Goal: Task Accomplishment & Management: Use online tool/utility

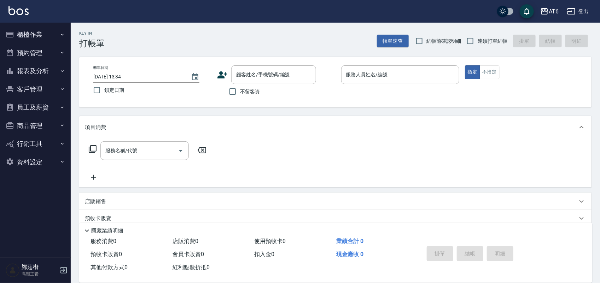
click at [108, 92] on span "鎖定日期" at bounding box center [114, 90] width 20 height 7
click at [104, 92] on input "鎖定日期" at bounding box center [96, 90] width 15 height 15
checkbox input "true"
click at [238, 89] on input "不留客資" at bounding box center [232, 91] width 15 height 15
checkbox input "true"
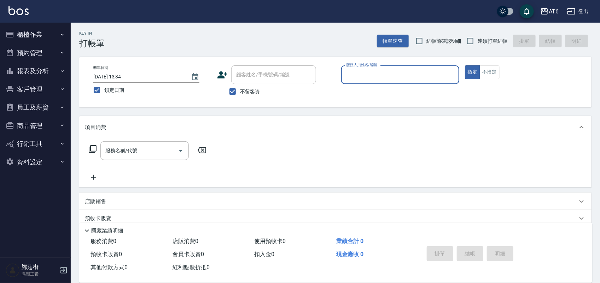
click at [483, 38] on span "連續打單結帳" at bounding box center [492, 40] width 30 height 7
click at [477, 38] on input "連續打單結帳" at bounding box center [470, 41] width 15 height 15
checkbox input "true"
click at [421, 75] on input "服務人員姓名/編號" at bounding box center [400, 75] width 112 height 12
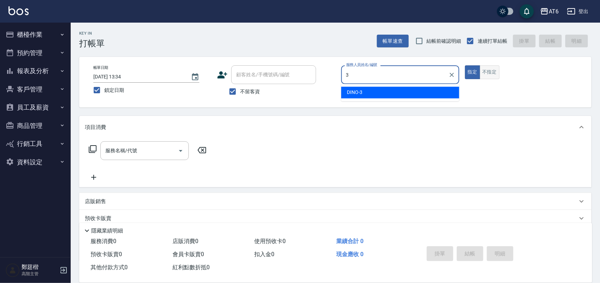
click at [441, 88] on div "DINO -3" at bounding box center [400, 93] width 118 height 12
type input "DINO-3"
click at [490, 67] on button "不指定" at bounding box center [490, 72] width 20 height 14
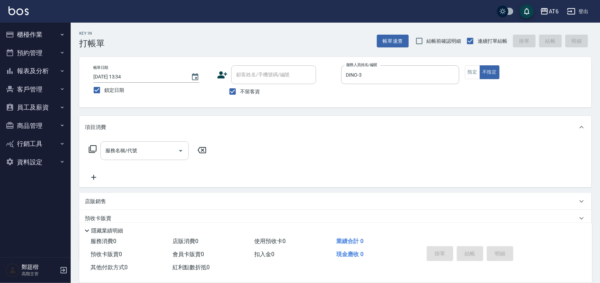
drag, startPoint x: 139, startPoint y: 157, endPoint x: 144, endPoint y: 152, distance: 6.8
click at [141, 153] on input "服務名稱/代號" at bounding box center [139, 151] width 71 height 12
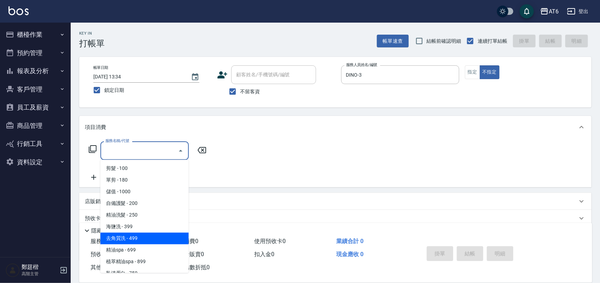
click at [149, 234] on span "去角質洗 - 499" at bounding box center [144, 239] width 88 height 12
type input "去角質洗(14)"
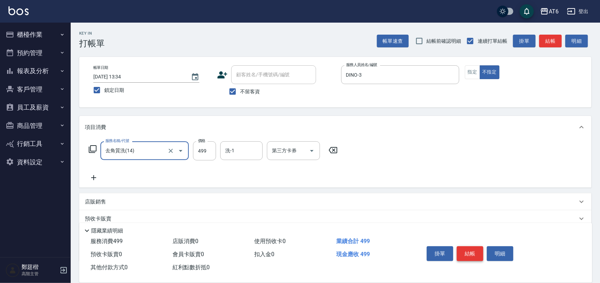
click at [463, 253] on button "結帳" at bounding box center [470, 253] width 27 height 15
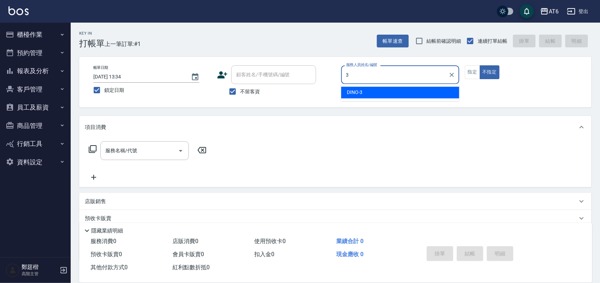
drag, startPoint x: 389, startPoint y: 89, endPoint x: 440, endPoint y: 89, distance: 51.2
click at [389, 89] on div "DINO -3" at bounding box center [400, 93] width 118 height 12
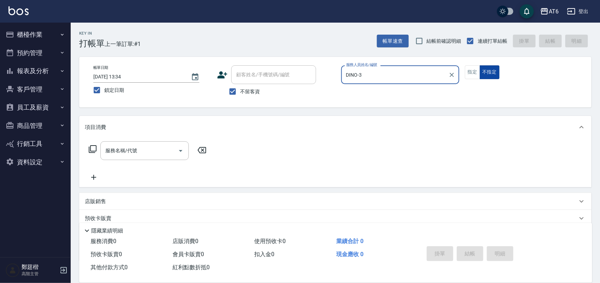
type input "DINO-3"
click at [481, 74] on button "不指定" at bounding box center [490, 72] width 20 height 14
click at [474, 74] on button "指定" at bounding box center [472, 72] width 15 height 14
click at [147, 146] on input "服務名稱/代號" at bounding box center [139, 151] width 71 height 12
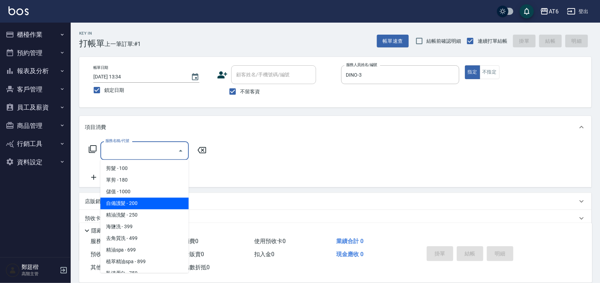
scroll to position [44, 0]
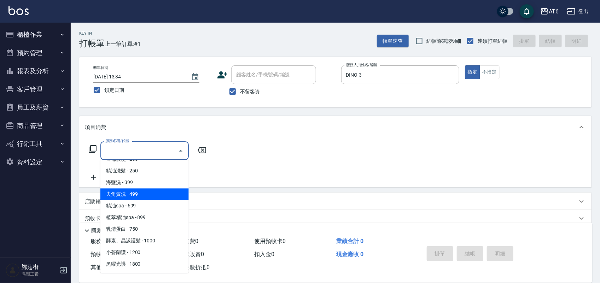
drag, startPoint x: 160, startPoint y: 191, endPoint x: 117, endPoint y: 179, distance: 45.2
click at [160, 191] on span "去角質洗 - 499" at bounding box center [144, 195] width 88 height 12
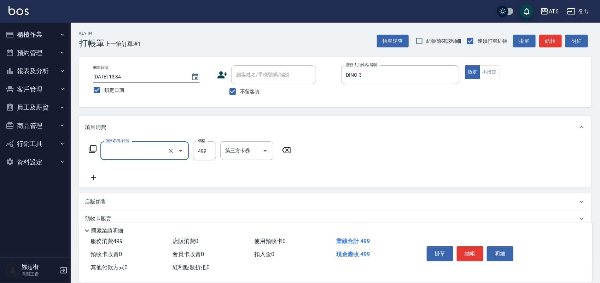
type input "去角質洗(14)"
click at [209, 156] on input "499" at bounding box center [204, 150] width 23 height 19
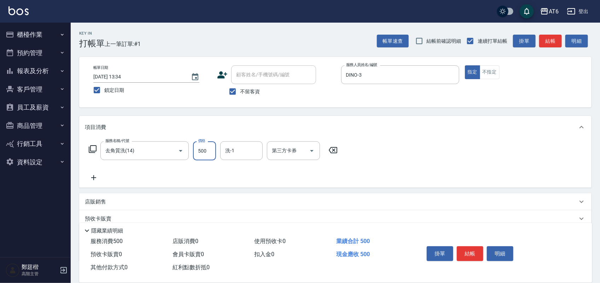
type input "500"
click at [89, 180] on icon at bounding box center [94, 178] width 18 height 8
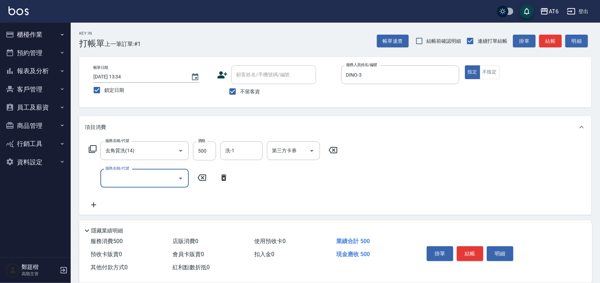
click at [133, 176] on input "服務名稱/代號" at bounding box center [139, 178] width 71 height 12
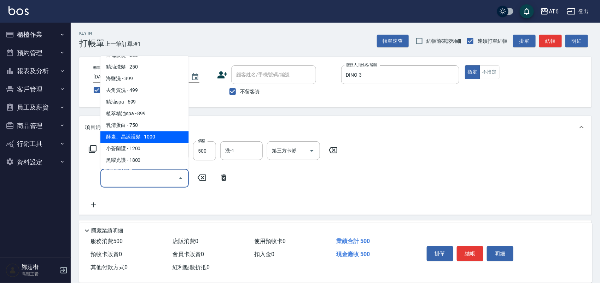
scroll to position [88, 0]
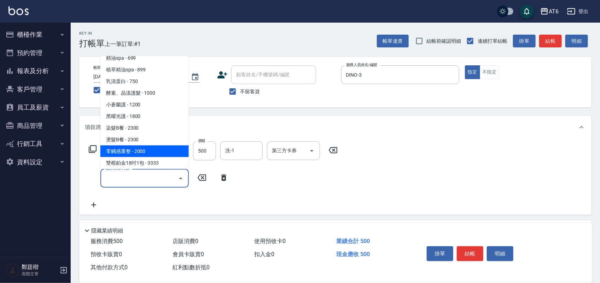
click at [154, 147] on span "零觸感重整 - 2000" at bounding box center [144, 151] width 88 height 12
type input "零觸感重整(51)"
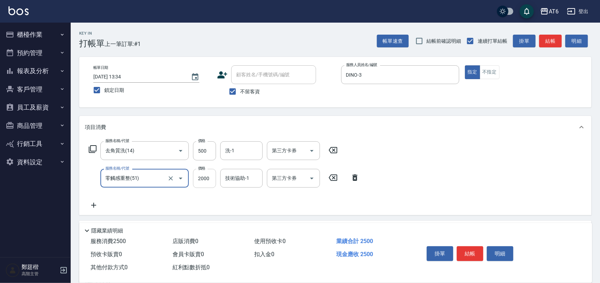
click at [204, 179] on input "2000" at bounding box center [204, 178] width 23 height 19
type input "4000"
click at [473, 250] on button "結帳" at bounding box center [470, 253] width 27 height 15
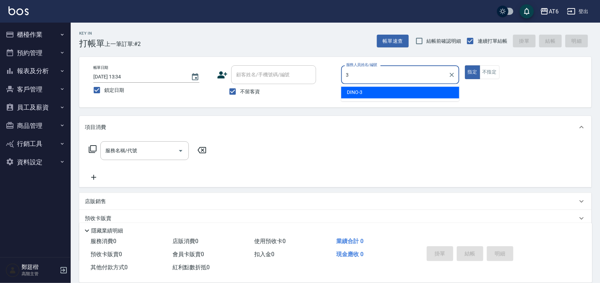
click at [356, 91] on span "DINO -3" at bounding box center [355, 92] width 16 height 7
type input "DINO-3"
click at [493, 77] on button "不指定" at bounding box center [490, 72] width 20 height 14
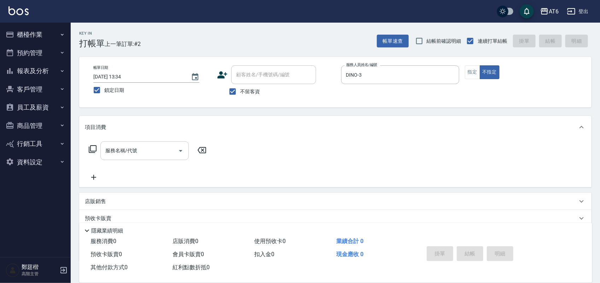
click at [121, 155] on input "服務名稱/代號" at bounding box center [139, 151] width 71 height 12
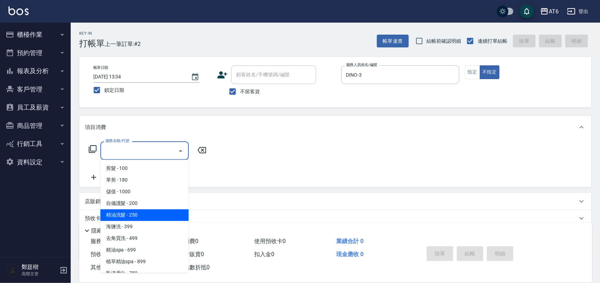
click at [163, 212] on span "精油洗髮 - 250" at bounding box center [144, 216] width 88 height 12
type input "精油洗髮(12)"
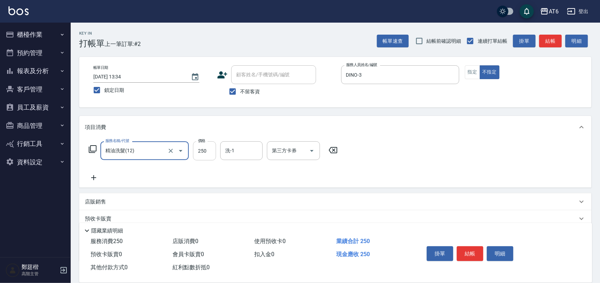
click at [208, 156] on input "250" at bounding box center [204, 150] width 23 height 19
type input "380"
click at [465, 254] on button "結帳" at bounding box center [470, 253] width 27 height 15
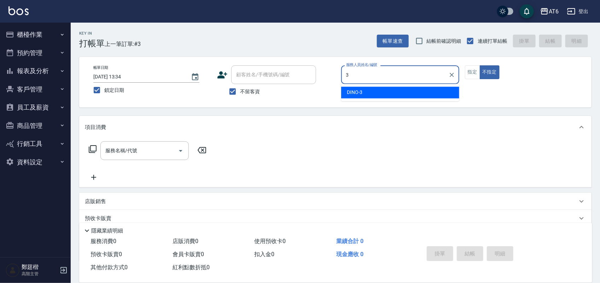
click at [355, 98] on ul "DINO -3" at bounding box center [400, 92] width 118 height 17
click at [355, 89] on span "DINO -3" at bounding box center [355, 92] width 16 height 7
type input "DINO-3"
click at [148, 152] on input "服務名稱/代號" at bounding box center [139, 151] width 71 height 12
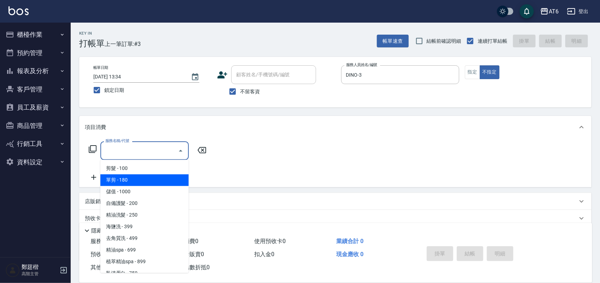
click at [149, 179] on span "單剪 - 180" at bounding box center [144, 181] width 88 height 12
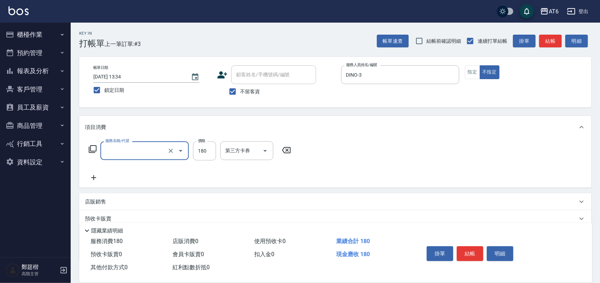
type input "單剪(00)"
click at [469, 250] on button "結帳" at bounding box center [470, 253] width 27 height 15
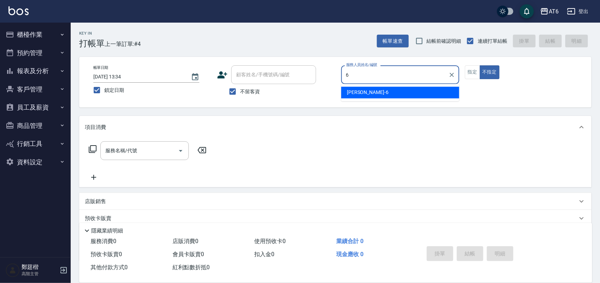
click at [397, 94] on div "[PERSON_NAME] -6" at bounding box center [400, 93] width 118 height 12
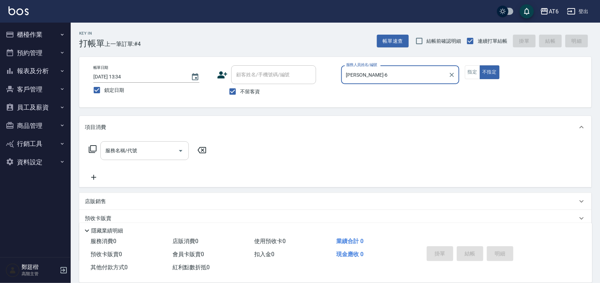
type input "[PERSON_NAME]-6"
click at [126, 156] on input "服務名稱/代號" at bounding box center [139, 151] width 71 height 12
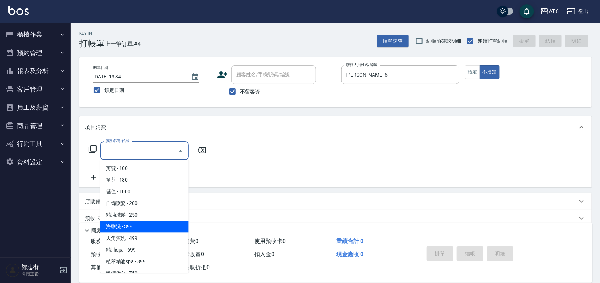
click at [137, 224] on span "海鹽洗 - 399" at bounding box center [144, 227] width 88 height 12
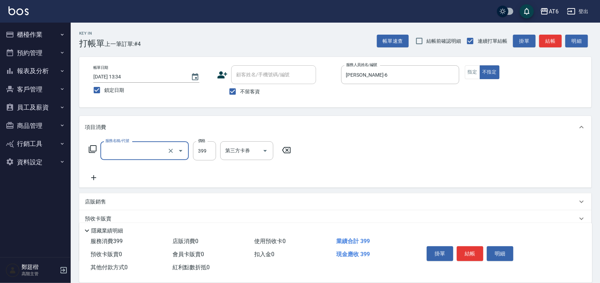
type input "海鹽洗(13)"
click at [207, 154] on input "399" at bounding box center [204, 150] width 23 height 19
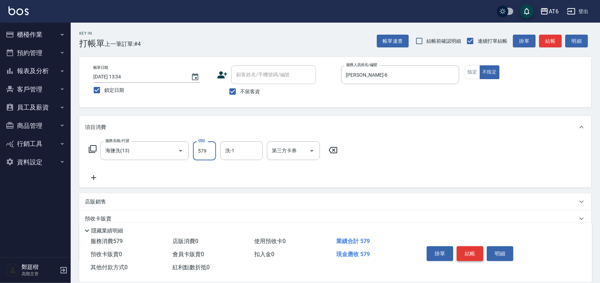
type input "579"
click at [471, 255] on button "結帳" at bounding box center [470, 253] width 27 height 15
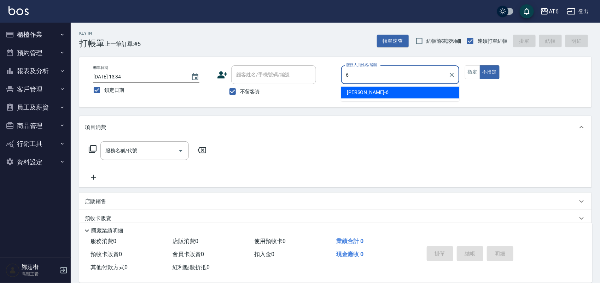
click at [374, 97] on div "[PERSON_NAME] -6" at bounding box center [400, 93] width 118 height 12
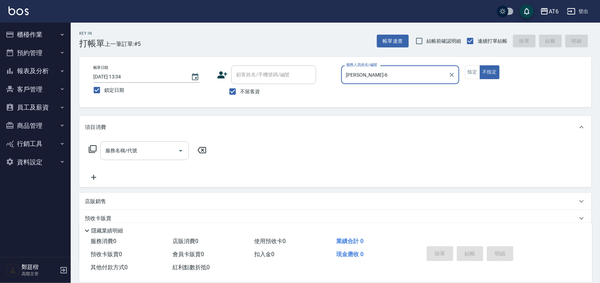
type input "[PERSON_NAME]-6"
click at [159, 152] on input "服務名稱/代號" at bounding box center [139, 151] width 71 height 12
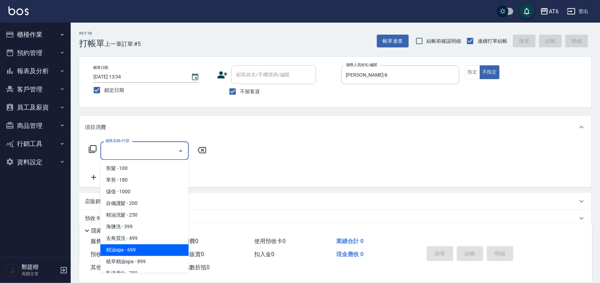
click at [151, 246] on span "精油spa - 699" at bounding box center [144, 251] width 88 height 12
type input "精油spa(15)"
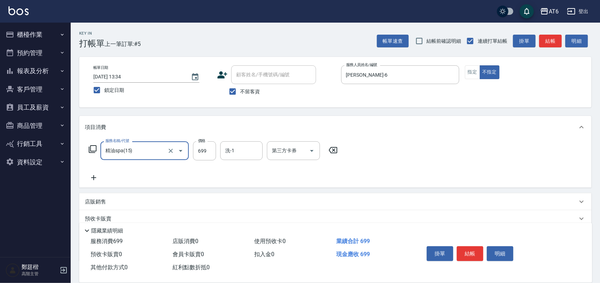
drag, startPoint x: 473, startPoint y: 253, endPoint x: 476, endPoint y: 256, distance: 4.8
click at [472, 253] on button "結帳" at bounding box center [470, 253] width 27 height 15
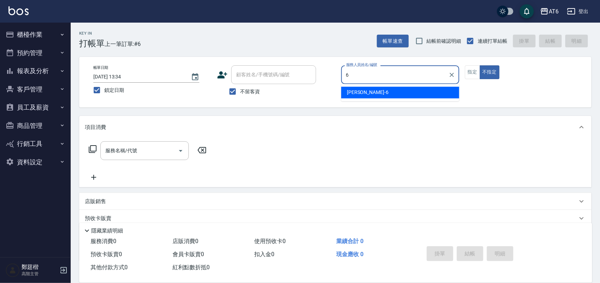
click at [365, 94] on span "[PERSON_NAME] -6" at bounding box center [368, 92] width 42 height 7
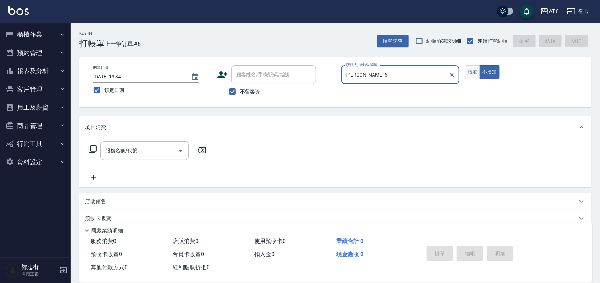
type input "[PERSON_NAME]-6"
click at [473, 75] on button "指定" at bounding box center [472, 72] width 15 height 14
click at [120, 156] on input "服務名稱/代號" at bounding box center [139, 151] width 71 height 12
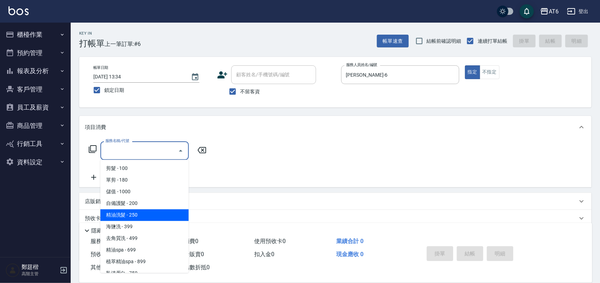
click at [150, 216] on span "精油洗髮 - 250" at bounding box center [144, 216] width 88 height 12
type input "精油洗髮(12)"
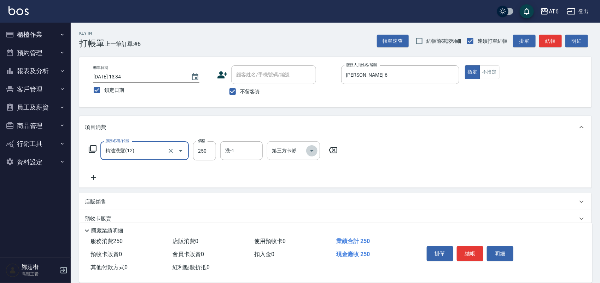
click at [308, 149] on icon "Open" at bounding box center [311, 151] width 8 height 8
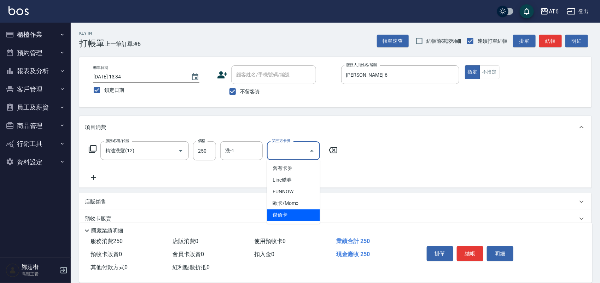
click at [294, 213] on span "儲值卡" at bounding box center [293, 216] width 53 height 12
type input "儲值卡"
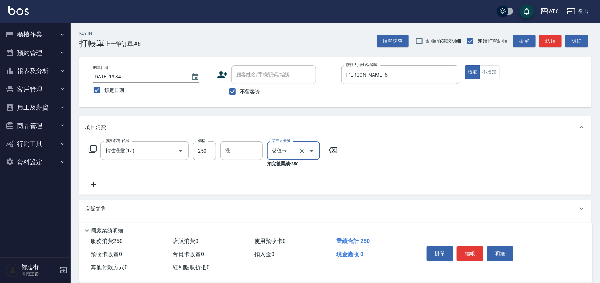
drag, startPoint x: 476, startPoint y: 249, endPoint x: 473, endPoint y: 246, distance: 4.3
click at [476, 249] on button "結帳" at bounding box center [470, 253] width 27 height 15
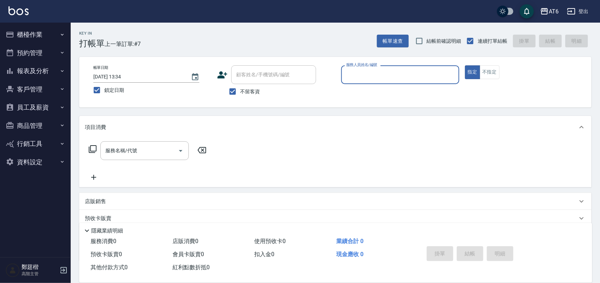
click at [48, 70] on button "報表及分析" at bounding box center [35, 71] width 65 height 18
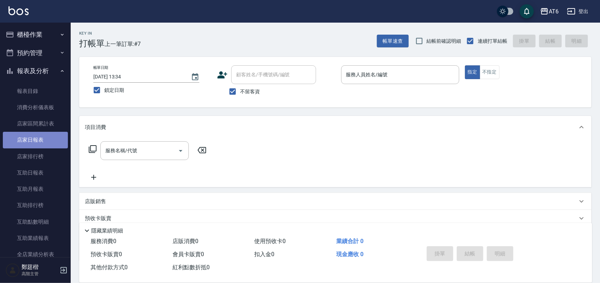
click at [47, 146] on link "店家日報表" at bounding box center [35, 140] width 65 height 16
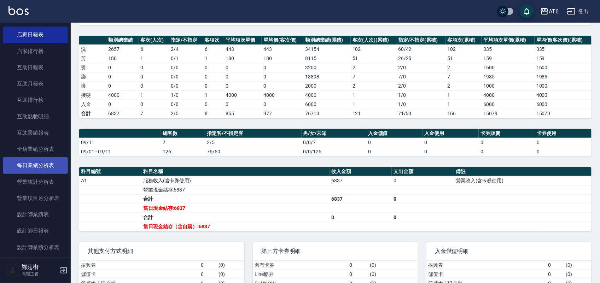
scroll to position [133, 0]
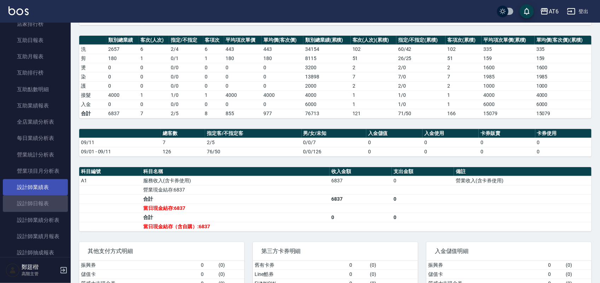
drag, startPoint x: 46, startPoint y: 196, endPoint x: 57, endPoint y: 192, distance: 11.4
click at [47, 197] on link "設計師日報表" at bounding box center [35, 203] width 65 height 16
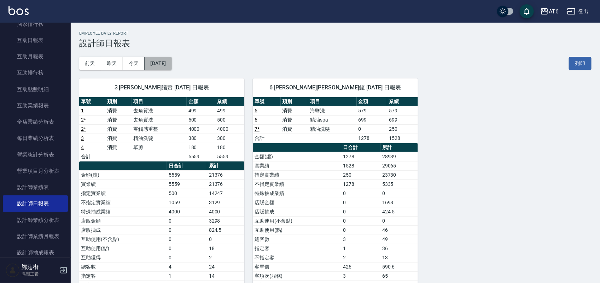
click at [165, 64] on button "[DATE]" at bounding box center [158, 63] width 27 height 13
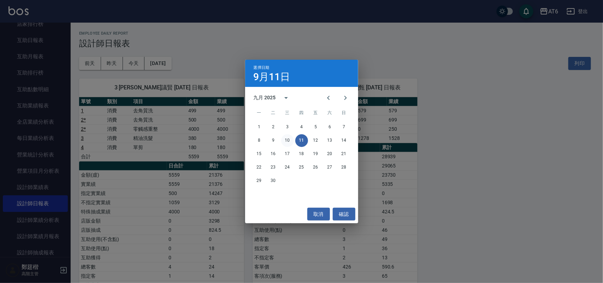
click at [290, 141] on button "10" at bounding box center [287, 140] width 13 height 13
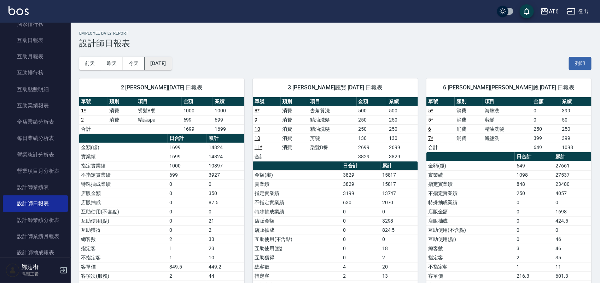
click at [171, 63] on button "[DATE]" at bounding box center [158, 63] width 27 height 13
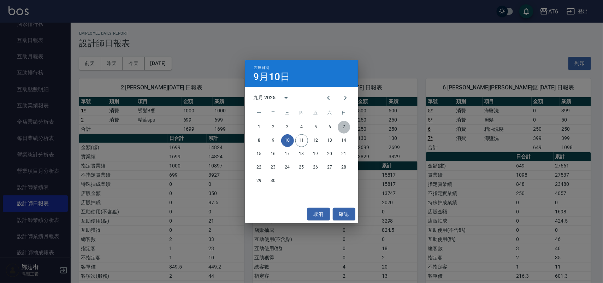
click at [342, 127] on button "7" at bounding box center [344, 127] width 13 height 13
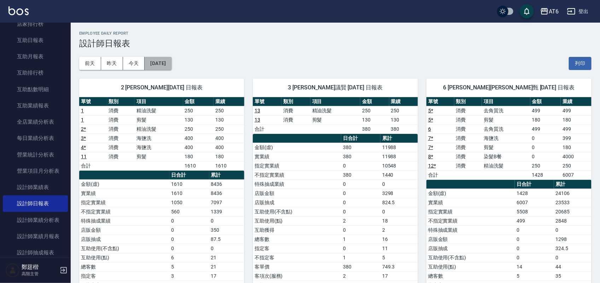
click at [171, 65] on button "[DATE]" at bounding box center [158, 63] width 27 height 13
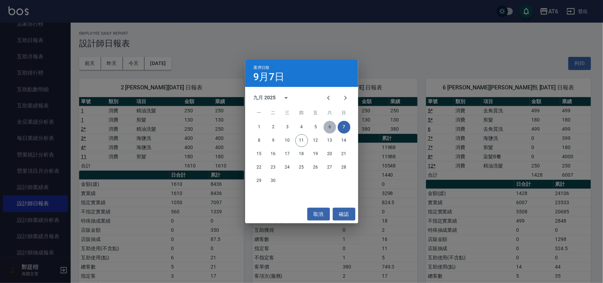
click at [327, 127] on button "6" at bounding box center [330, 127] width 13 height 13
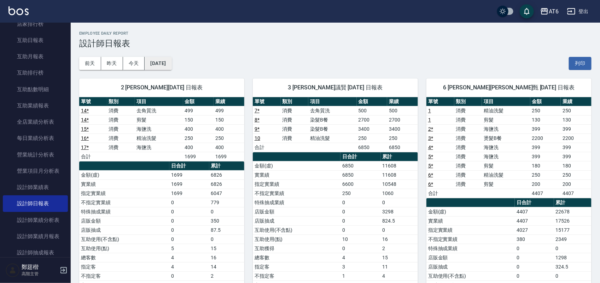
click at [171, 61] on button "[DATE]" at bounding box center [158, 63] width 27 height 13
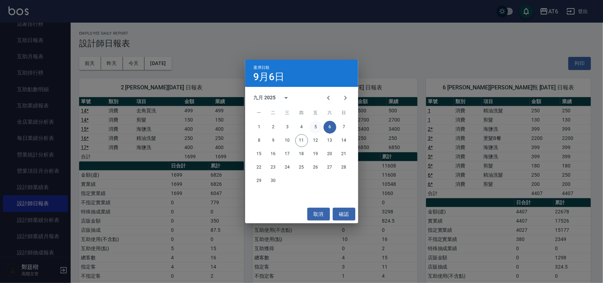
click at [317, 126] on button "5" at bounding box center [316, 127] width 13 height 13
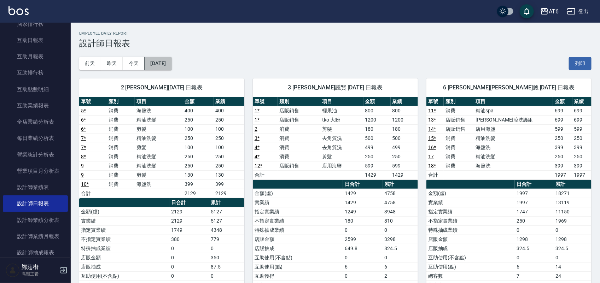
click at [165, 61] on button "[DATE]" at bounding box center [158, 63] width 27 height 13
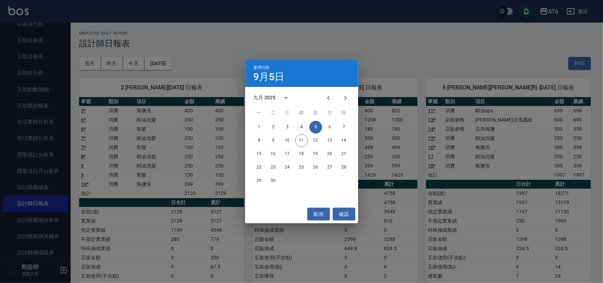
click at [299, 125] on button "4" at bounding box center [301, 127] width 13 height 13
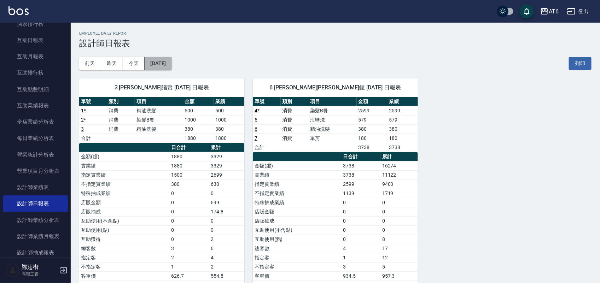
click at [171, 68] on button "[DATE]" at bounding box center [158, 63] width 27 height 13
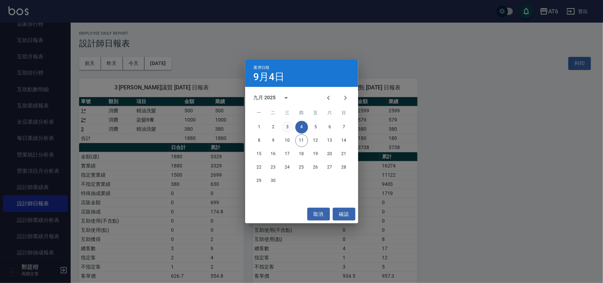
click at [286, 128] on button "3" at bounding box center [287, 127] width 13 height 13
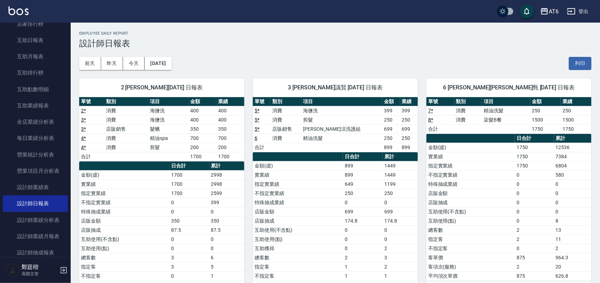
click at [165, 66] on button "[DATE]" at bounding box center [158, 63] width 27 height 13
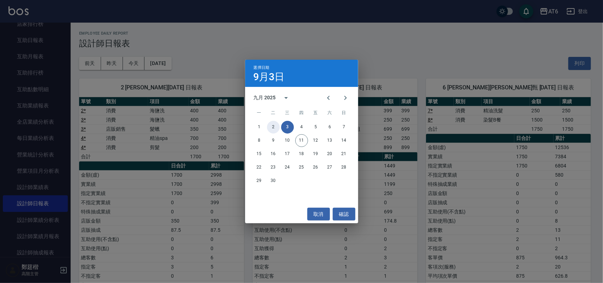
drag, startPoint x: 275, startPoint y: 124, endPoint x: 265, endPoint y: 122, distance: 10.2
click at [273, 124] on button "2" at bounding box center [273, 127] width 13 height 13
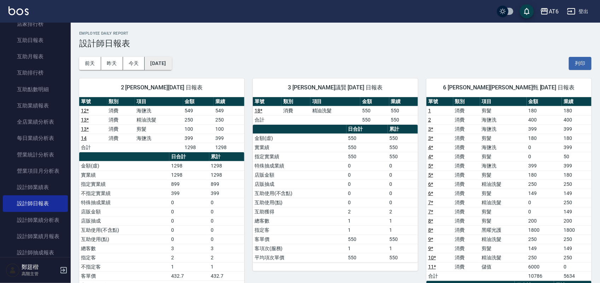
click at [171, 65] on button "[DATE]" at bounding box center [158, 63] width 27 height 13
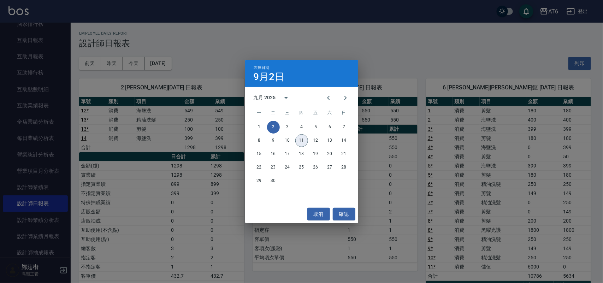
click at [301, 139] on button "11" at bounding box center [301, 140] width 13 height 13
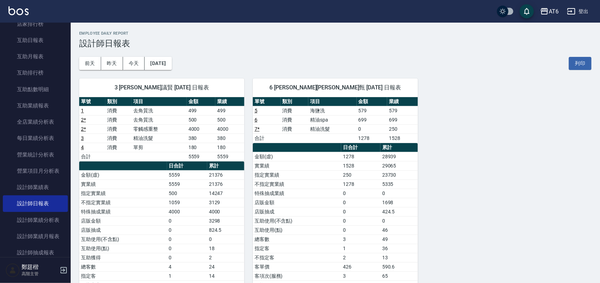
scroll to position [44, 0]
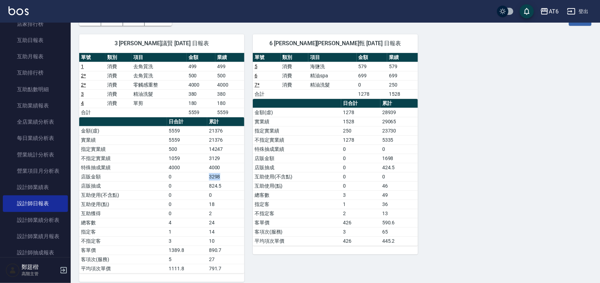
drag, startPoint x: 223, startPoint y: 177, endPoint x: 206, endPoint y: 174, distance: 17.6
click at [206, 174] on tr "店販金額 0 3298" at bounding box center [161, 176] width 165 height 9
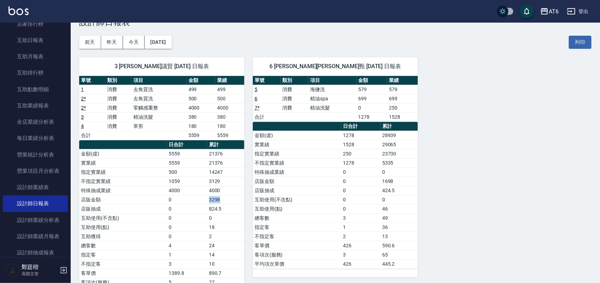
scroll to position [0, 0]
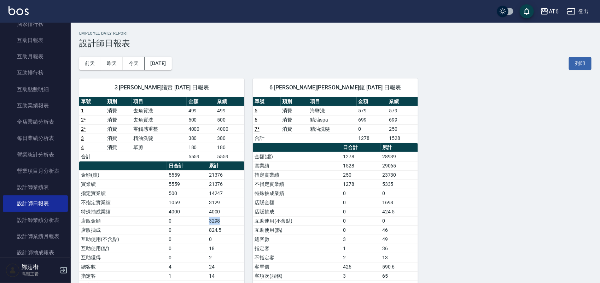
click at [529, 178] on div "3 [PERSON_NAME]議賢 [DATE] 日報表 單號 類別 項目 金額 業績 1 消費 去角質洗 499 499 2 * 消費 去角質洗 500 5…" at bounding box center [331, 198] width 521 height 256
